Goal: Task Accomplishment & Management: Manage account settings

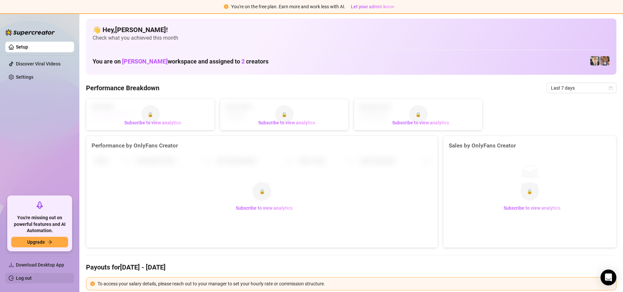
click at [28, 276] on link "Log out" at bounding box center [24, 277] width 16 height 5
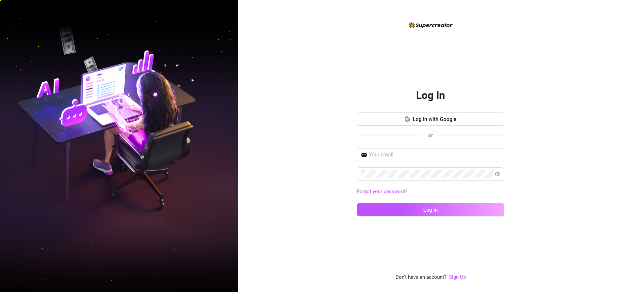
click at [303, 163] on div "Log In Log in with Google or Forgot your password? Log in Don't have an account…" at bounding box center [430, 146] width 385 height 292
click at [463, 274] on link "Sign Up" at bounding box center [457, 277] width 17 height 6
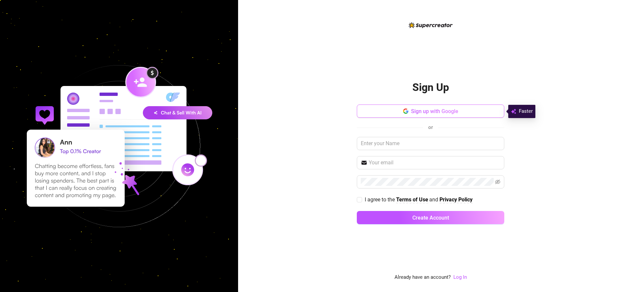
click at [401, 116] on button "Sign up with Google" at bounding box center [430, 111] width 147 height 13
